Goal: Task Accomplishment & Management: Use online tool/utility

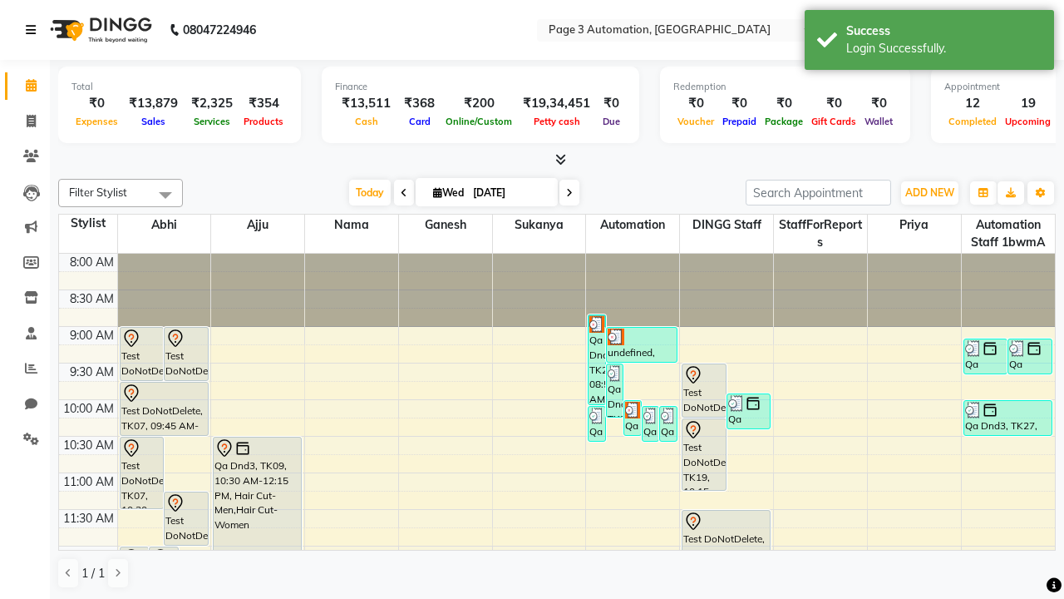
click at [34, 30] on icon at bounding box center [31, 30] width 10 height 12
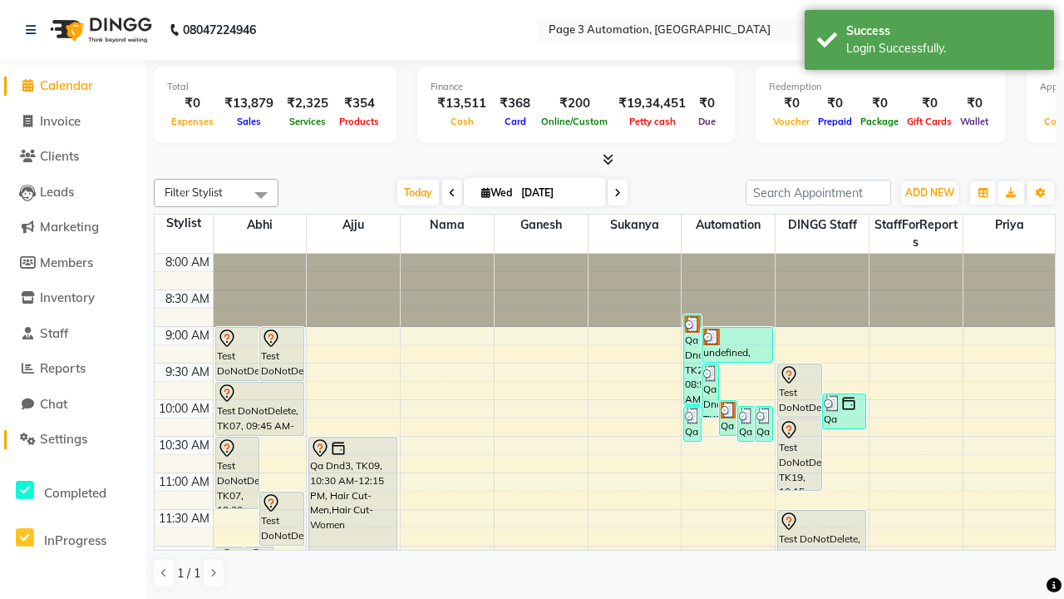
click at [72, 439] on span "Settings" at bounding box center [63, 439] width 47 height 16
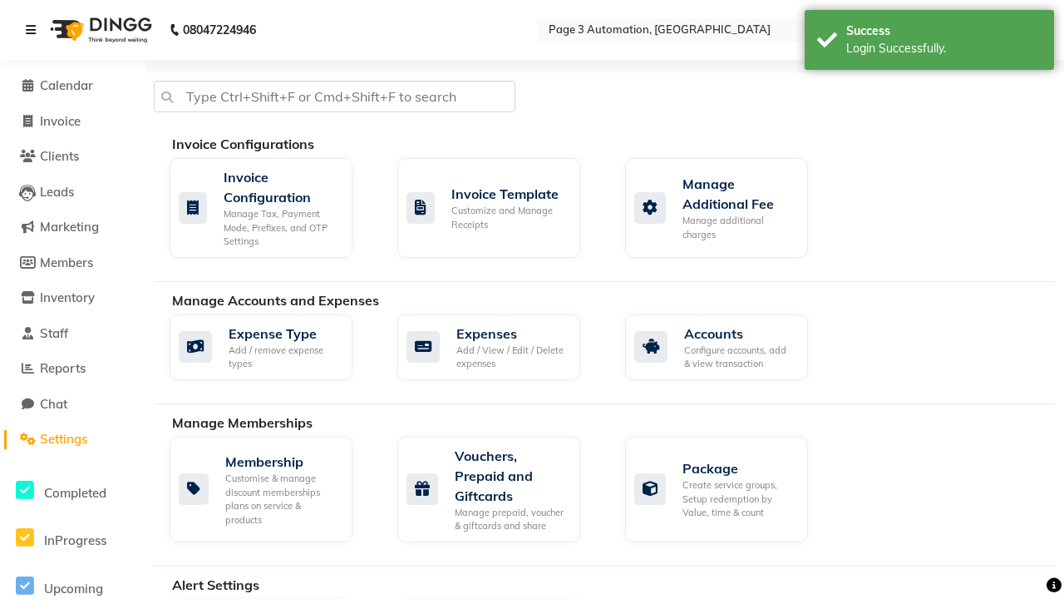
click at [34, 30] on icon at bounding box center [31, 30] width 10 height 12
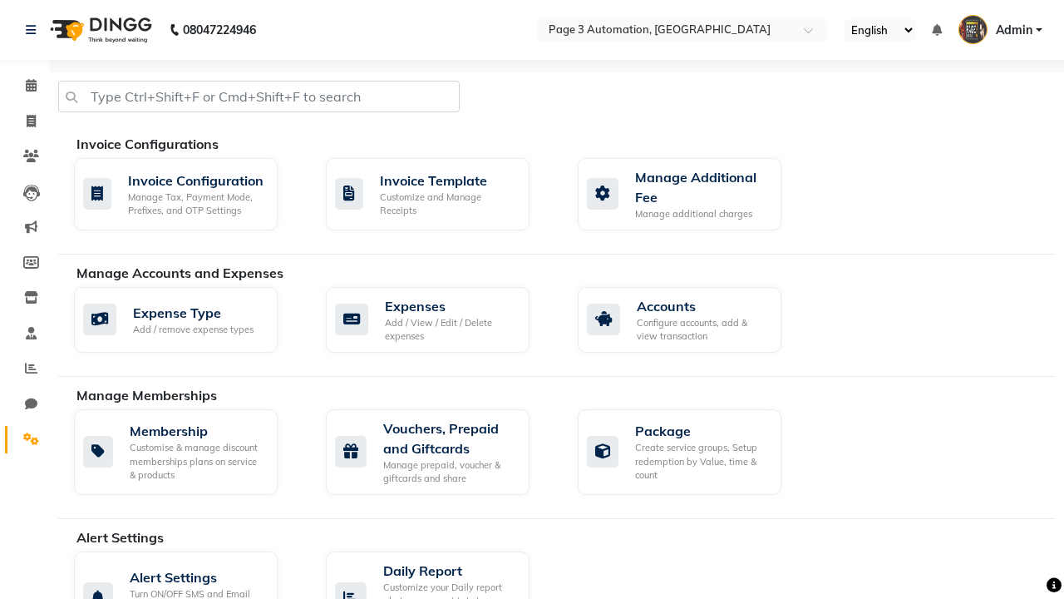
click at [25, 439] on icon at bounding box center [31, 438] width 16 height 12
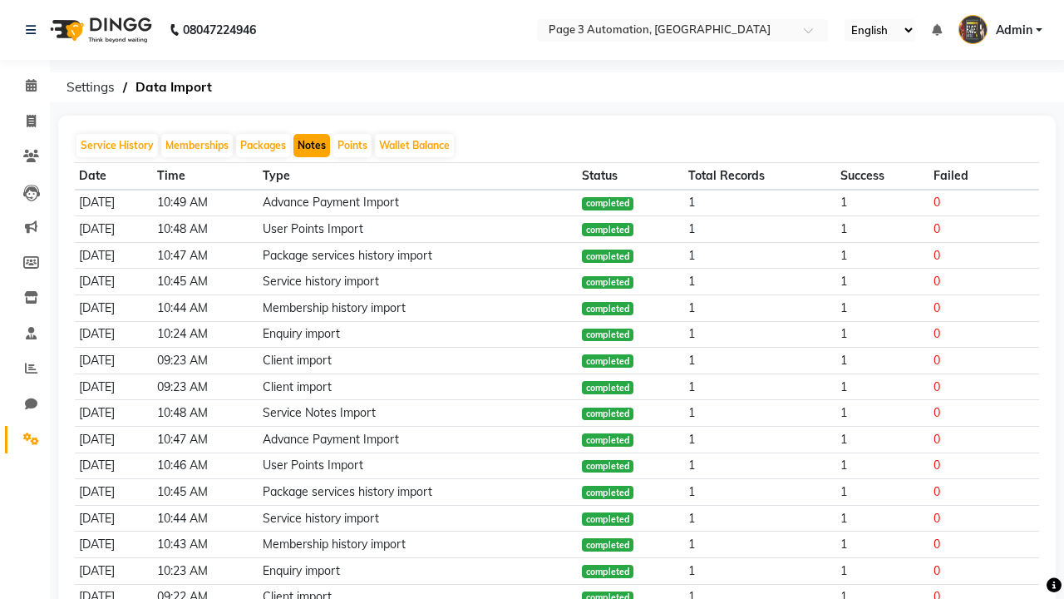
click at [312, 145] on button "Notes" at bounding box center [311, 145] width 37 height 23
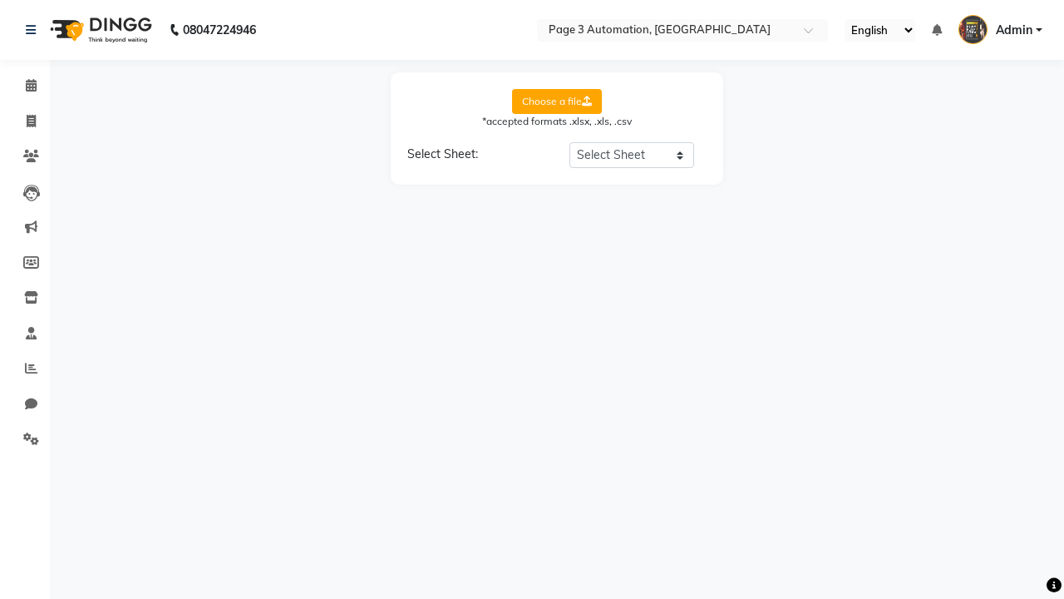
select select "Sheet1"
select select "Name"
select select "Mobile"
select select "Note"
select select "Service Date"
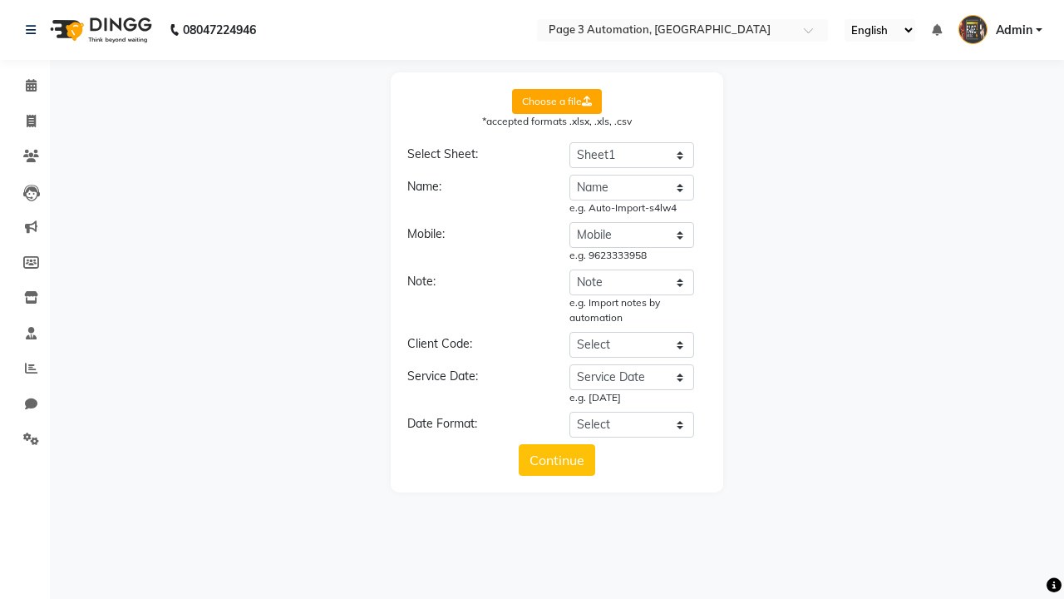
select select "DD/MM/YYYY"
click at [557, 460] on button "Continue" at bounding box center [557, 460] width 76 height 32
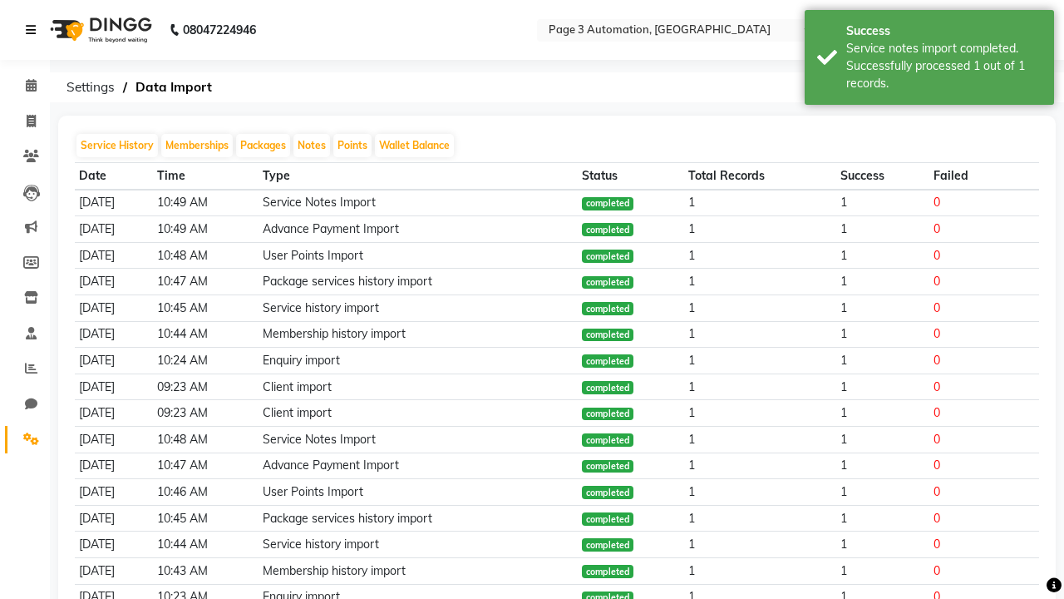
click at [929, 60] on div "Service notes import completed. Successfully processed 1 out of 1 records." at bounding box center [943, 66] width 195 height 52
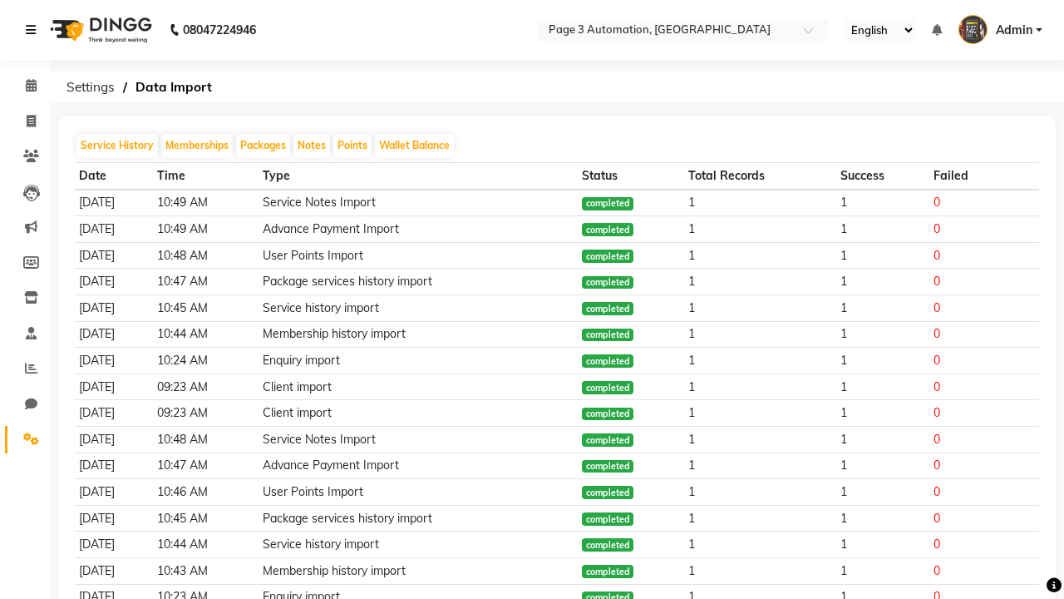
click at [34, 30] on icon at bounding box center [31, 30] width 10 height 12
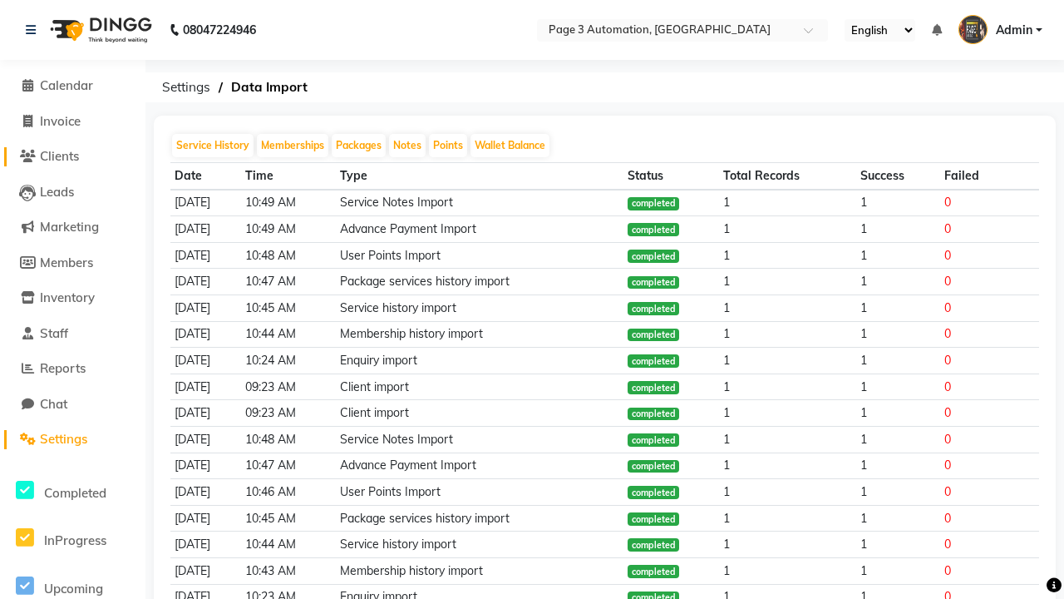
click at [72, 156] on span "Clients" at bounding box center [59, 156] width 39 height 16
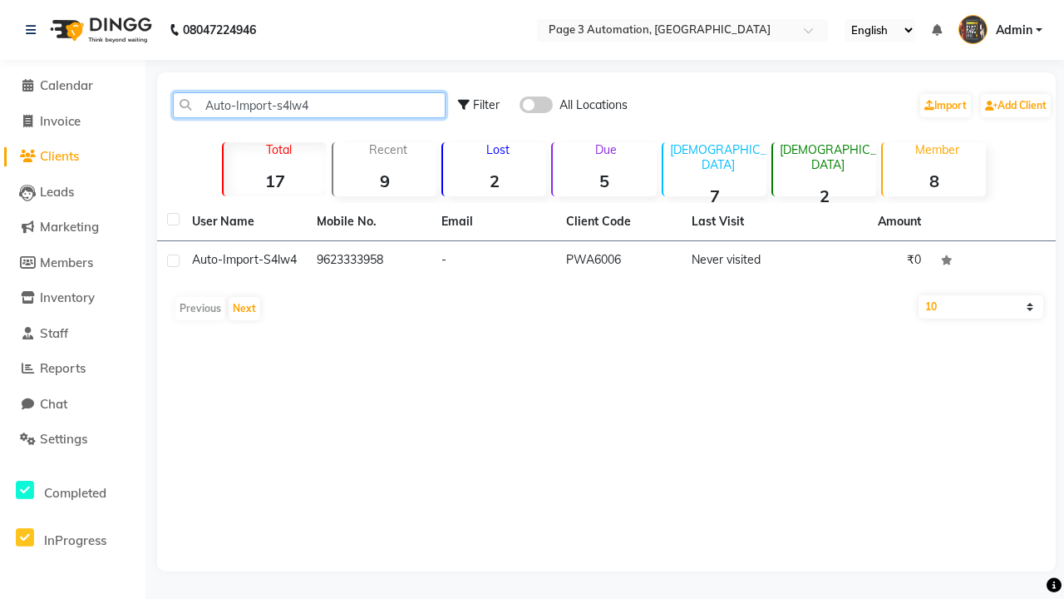
type input "Auto-Import-s4lw4"
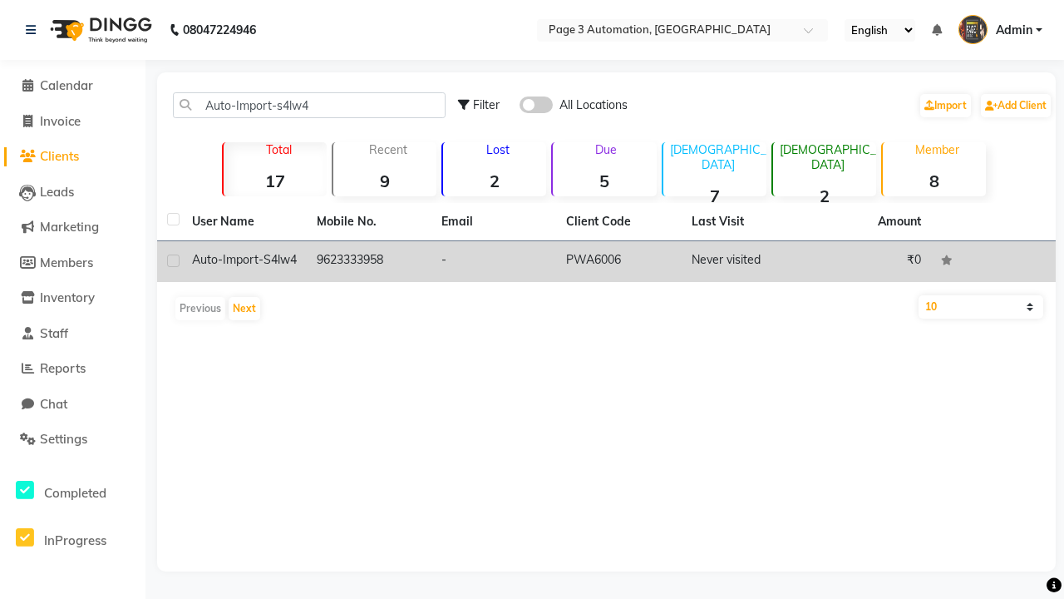
click at [606, 261] on td "PWA6006" at bounding box center [618, 261] width 125 height 41
